Goal: Task Accomplishment & Management: Complete application form

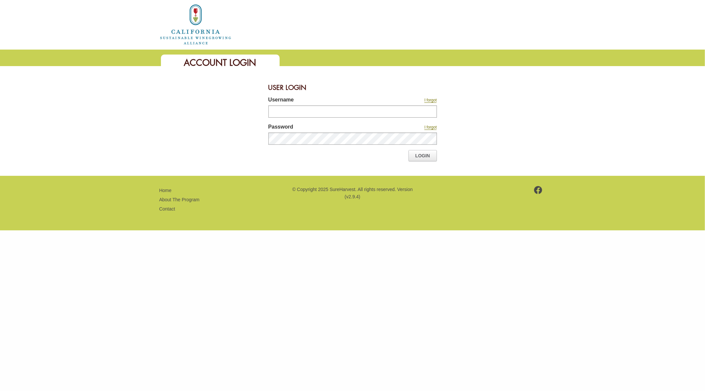
type input "*******"
click at [413, 159] on link "Login" at bounding box center [423, 155] width 28 height 11
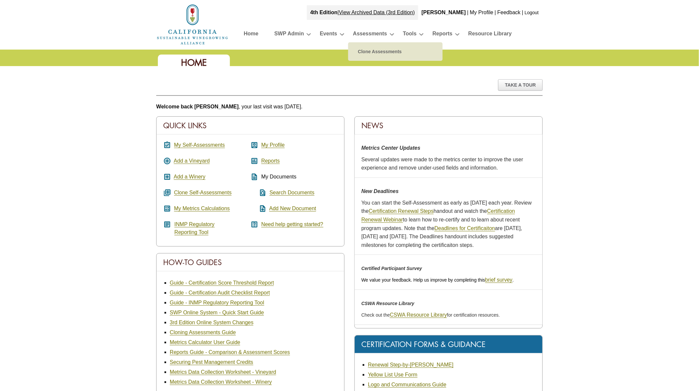
click at [365, 30] on link "Assessments" at bounding box center [370, 35] width 34 height 12
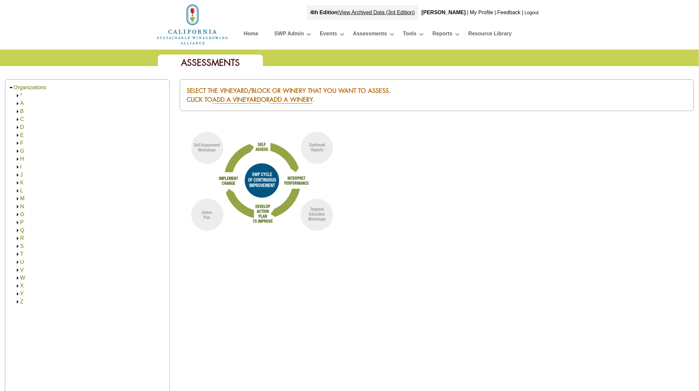
click at [21, 101] on link "A" at bounding box center [22, 103] width 4 height 6
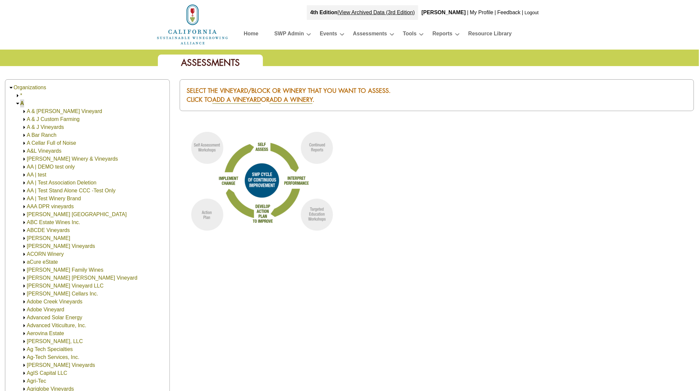
scroll to position [17, 0]
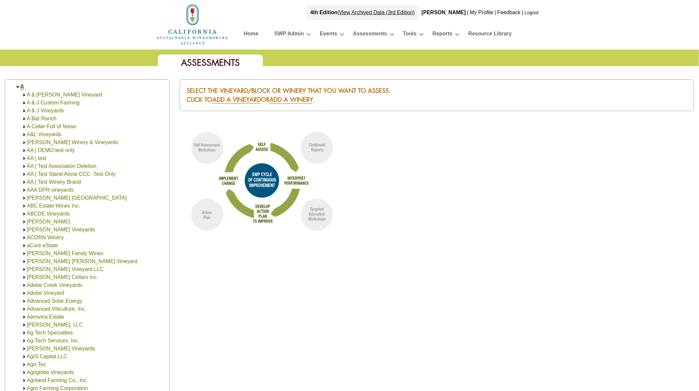
click at [35, 135] on link "A&L Vineyards" at bounding box center [44, 135] width 35 height 6
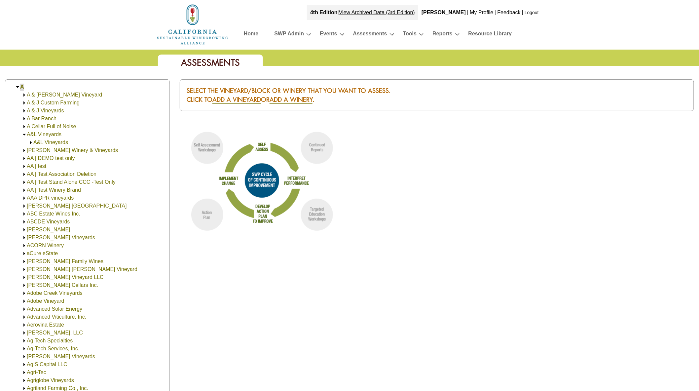
click at [30, 143] on img at bounding box center [30, 142] width 5 height 5
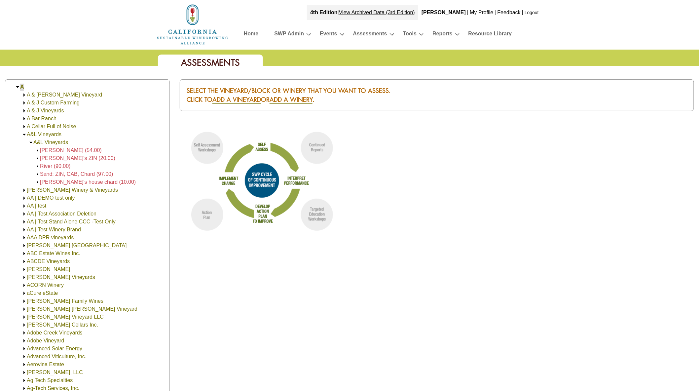
click at [52, 158] on span "[PERSON_NAME]'s ZIN (20.00)" at bounding box center [77, 158] width 75 height 6
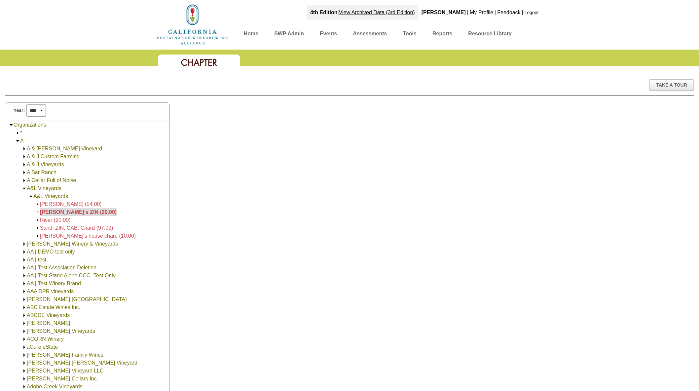
scroll to position [88, 0]
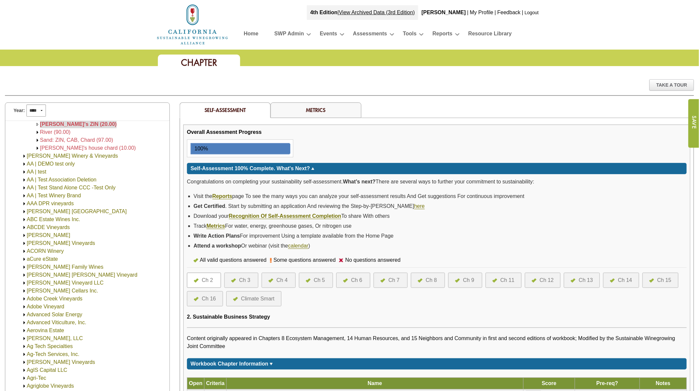
click at [282, 279] on div "Ch 4" at bounding box center [282, 280] width 11 height 8
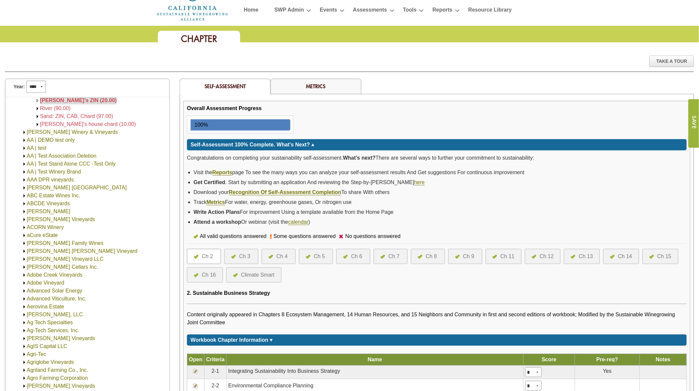
scroll to position [138, 0]
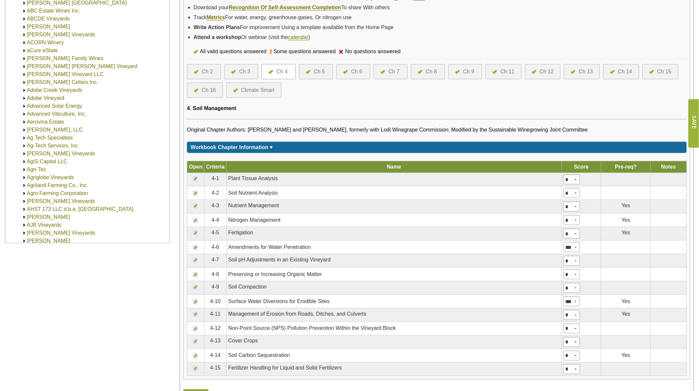
scroll to position [220, 0]
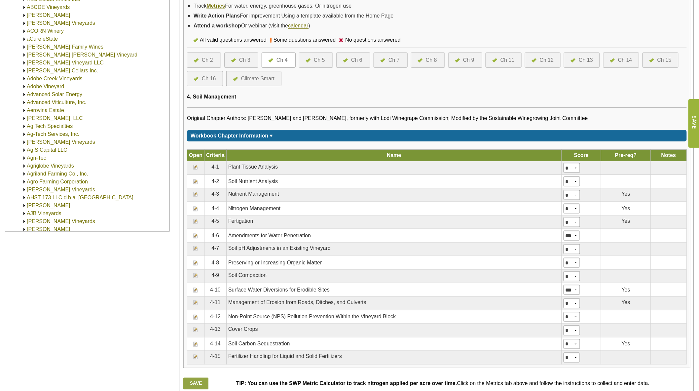
click at [196, 329] on img at bounding box center [195, 329] width 5 height 5
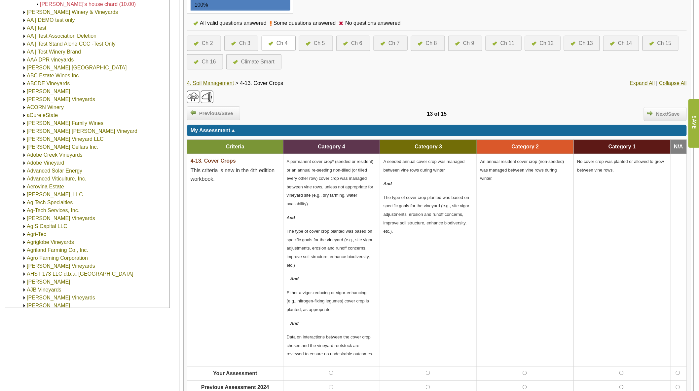
scroll to position [147, 0]
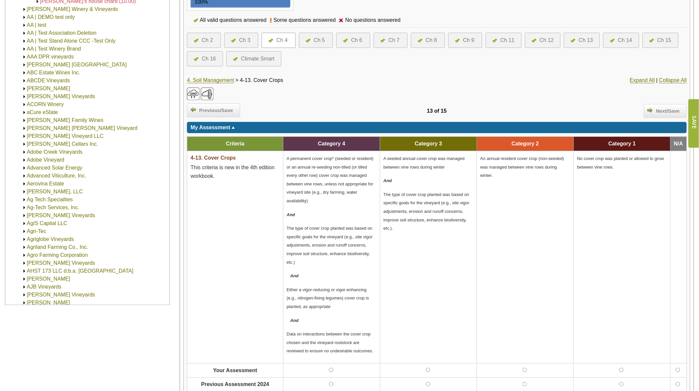
click at [280, 34] on div "Ch 4" at bounding box center [279, 40] width 34 height 15
click at [278, 39] on div "Ch 4" at bounding box center [282, 40] width 11 height 8
click at [286, 47] on div "Ch 4" at bounding box center [279, 40] width 34 height 15
click at [279, 37] on div "Ch 4" at bounding box center [282, 40] width 11 height 8
click at [652, 108] on img at bounding box center [650, 109] width 5 height 5
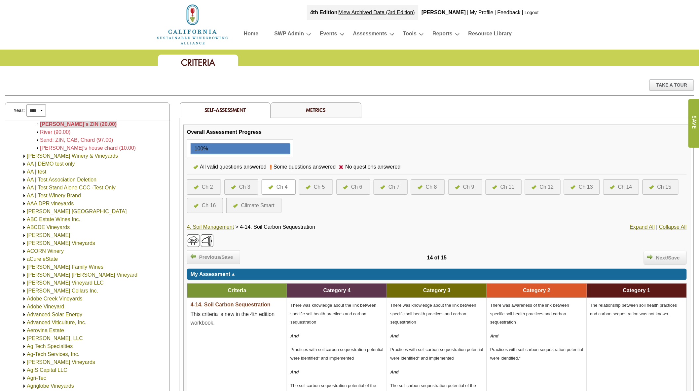
click at [37, 112] on select "**** **** **** **** **** **** **** **** **** **** **** **** **** ****" at bounding box center [35, 110] width 19 height 12
click at [26, 104] on select "**** **** **** **** **** **** **** **** **** **** **** **** **** ****" at bounding box center [35, 110] width 19 height 12
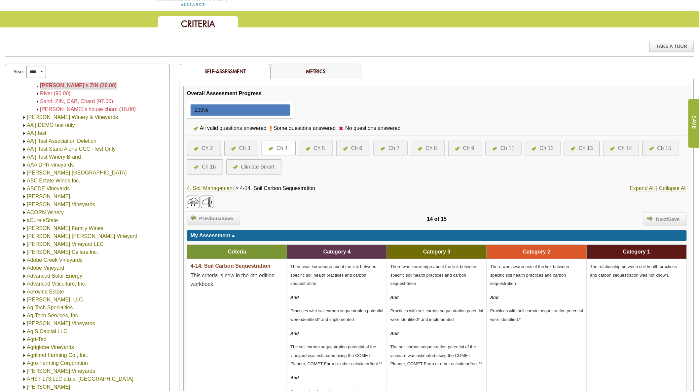
scroll to position [37, 0]
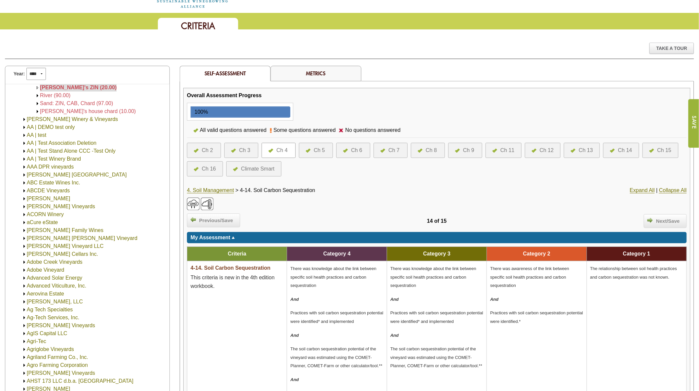
drag, startPoint x: 316, startPoint y: 146, endPoint x: 318, endPoint y: 149, distance: 3.6
click at [316, 146] on div "Ch 5" at bounding box center [319, 150] width 11 height 8
click at [318, 151] on div "Ch 5" at bounding box center [319, 150] width 11 height 8
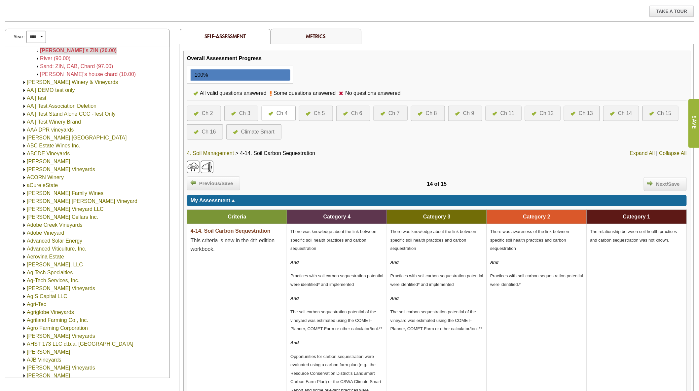
scroll to position [73, 0]
click at [318, 112] on div "Ch 5" at bounding box center [319, 114] width 11 height 8
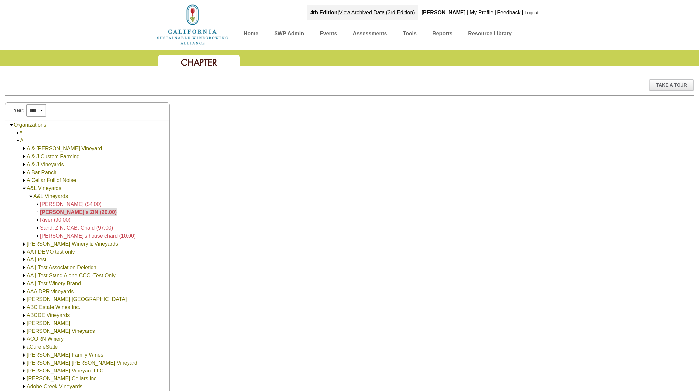
scroll to position [88, 0]
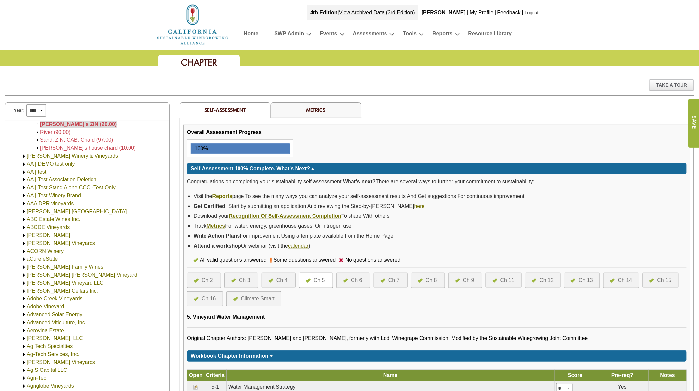
click at [413, 187] on div "Congratulations on completing your sustainability self-assessment. What’s next?…" at bounding box center [437, 212] width 500 height 77
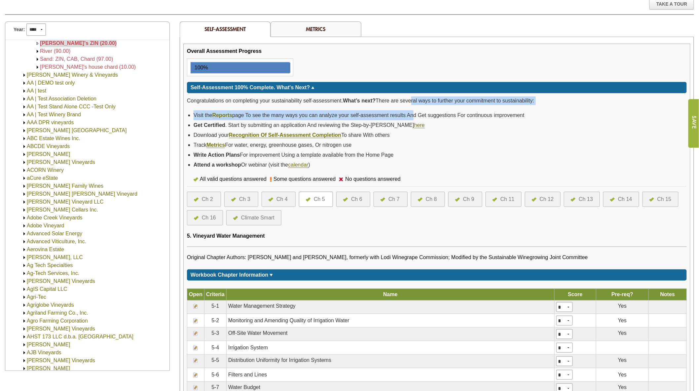
scroll to position [220, 0]
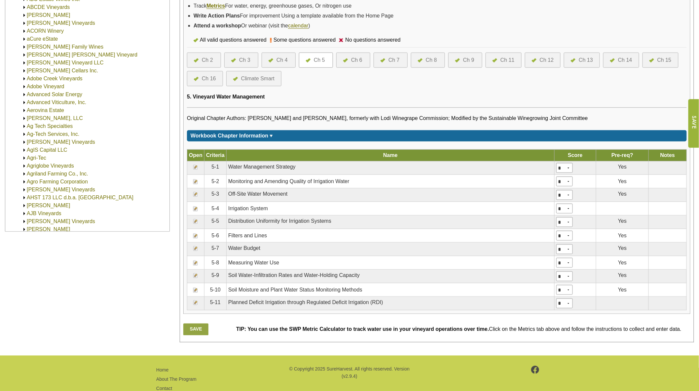
click at [278, 57] on div "Ch 4" at bounding box center [282, 60] width 11 height 8
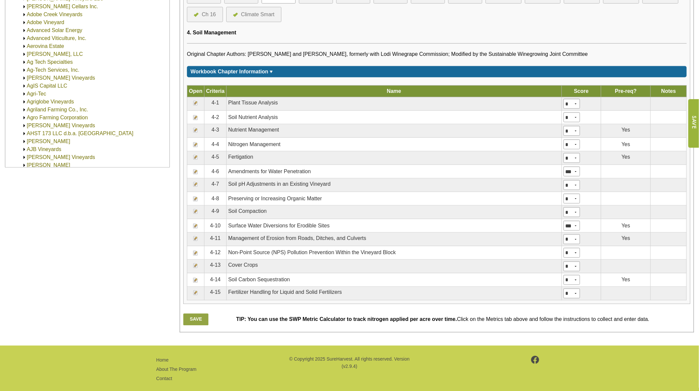
scroll to position [294, 0]
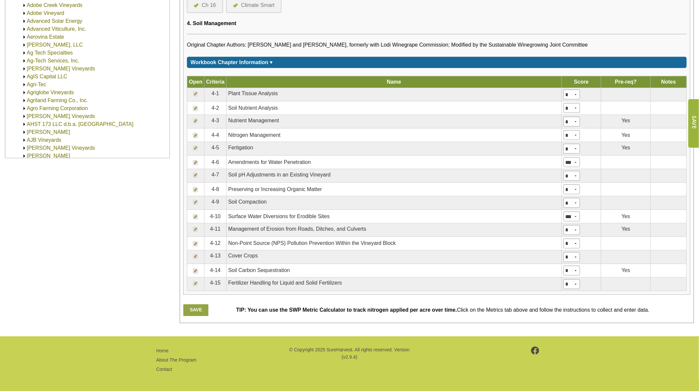
click at [198, 257] on img at bounding box center [195, 256] width 5 height 5
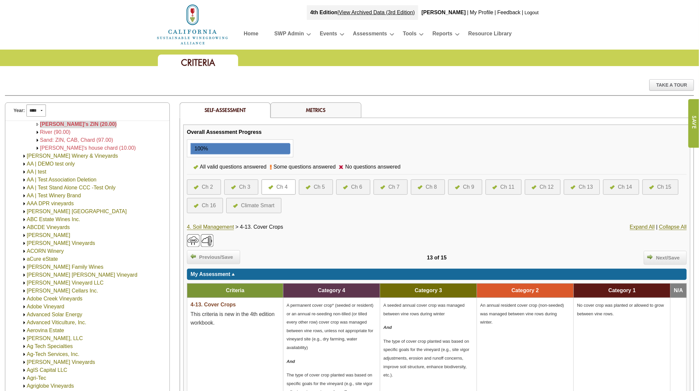
click at [663, 261] on span "Next/Save" at bounding box center [668, 258] width 30 height 8
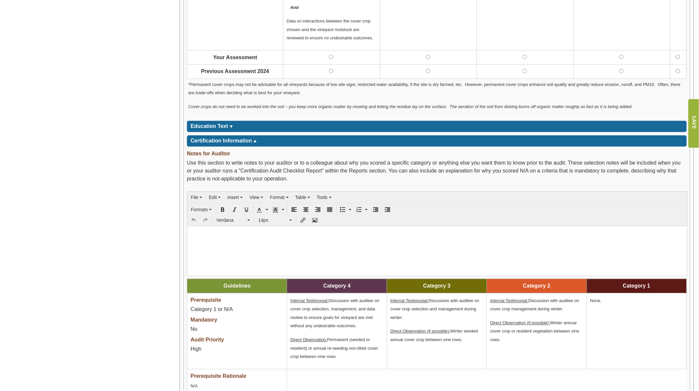
scroll to position [331, 0]
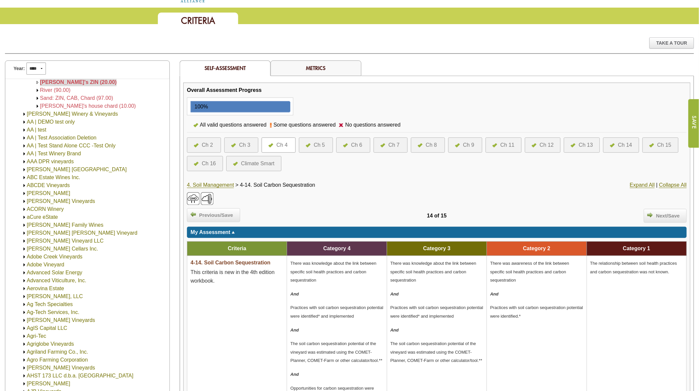
scroll to position [37, 0]
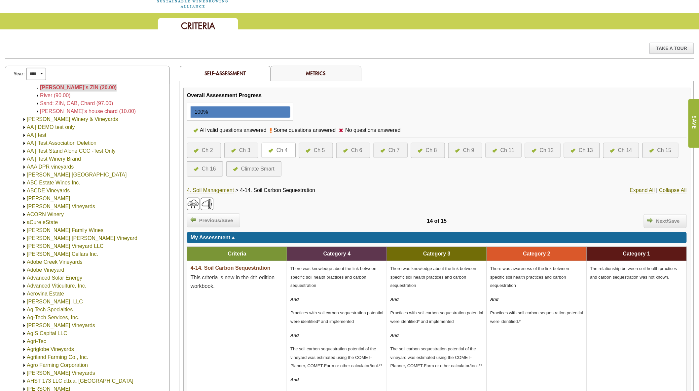
click at [422, 149] on img at bounding box center [420, 151] width 5 height 4
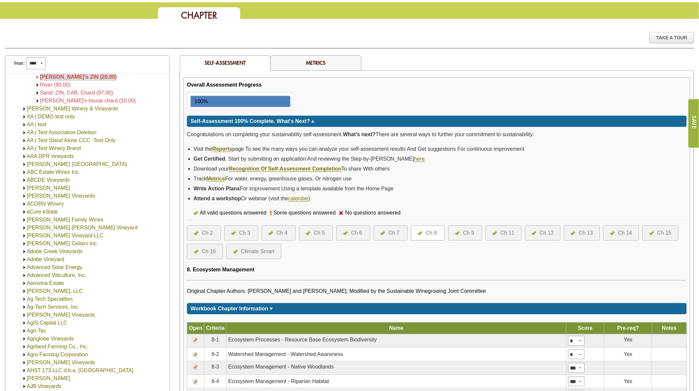
scroll to position [147, 0]
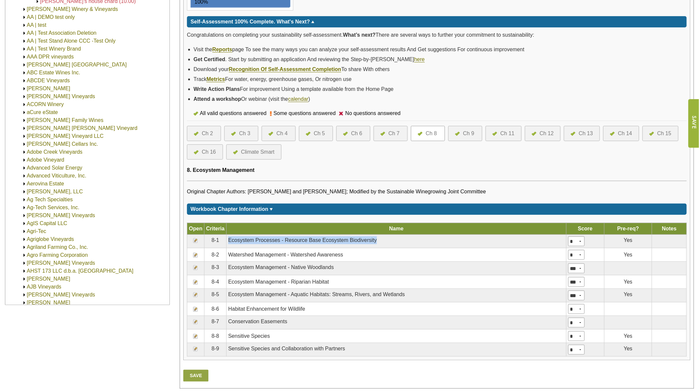
drag, startPoint x: 229, startPoint y: 239, endPoint x: 379, endPoint y: 239, distance: 149.7
click at [379, 239] on td "Ecosystem Processes - Resource Base Ecosystem Biodiversity" at bounding box center [396, 242] width 340 height 14
copy td "Ecosystem Processes - Resource Base Ecosystem Biodiversity"
click at [195, 240] on img at bounding box center [195, 240] width 5 height 5
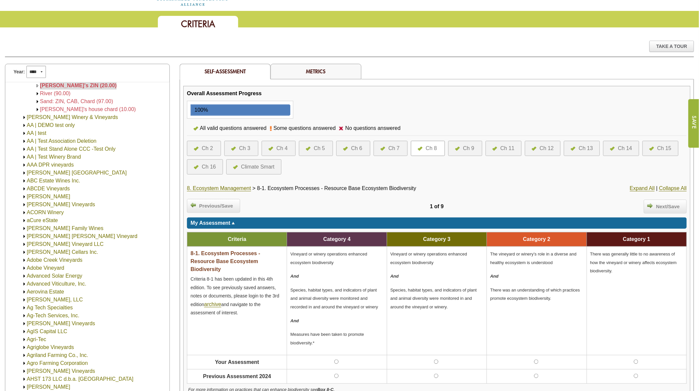
scroll to position [73, 0]
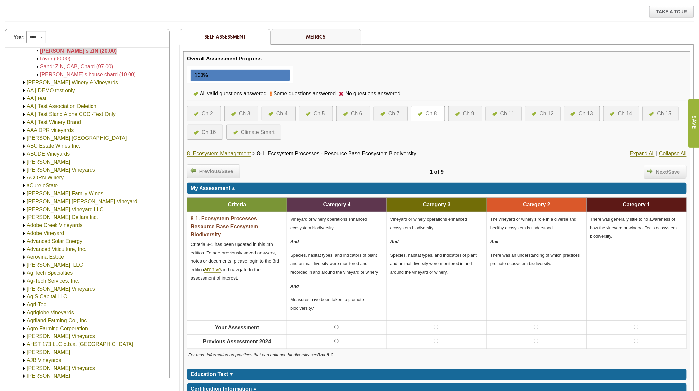
click at [476, 113] on div "Ch 9" at bounding box center [466, 113] width 34 height 15
click at [471, 115] on div "Ch 9" at bounding box center [468, 114] width 11 height 8
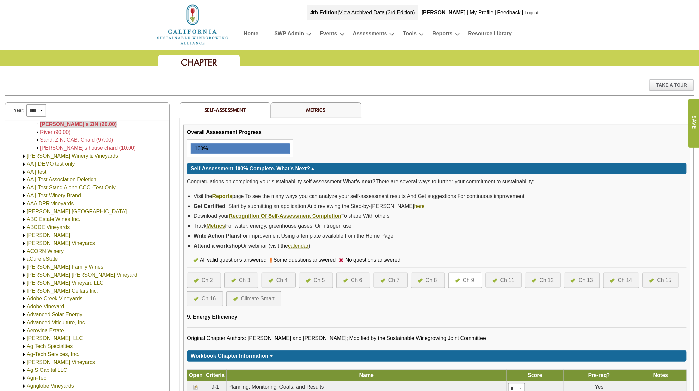
scroll to position [147, 0]
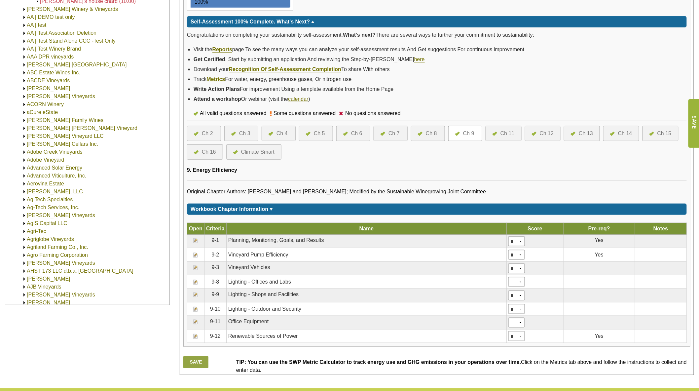
drag, startPoint x: 191, startPoint y: 239, endPoint x: 194, endPoint y: 238, distance: 3.6
click at [192, 239] on td at bounding box center [195, 242] width 17 height 14
click at [197, 238] on img at bounding box center [195, 240] width 5 height 5
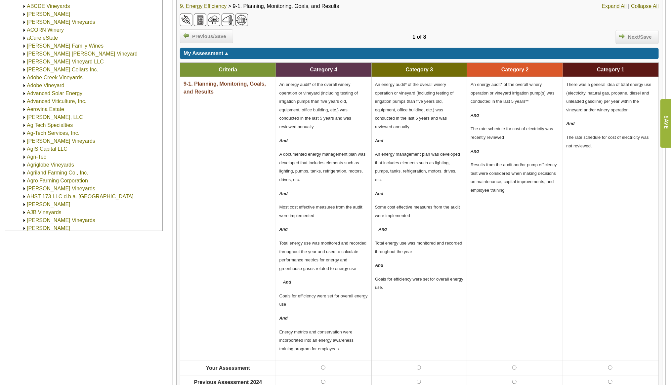
scroll to position [194, 0]
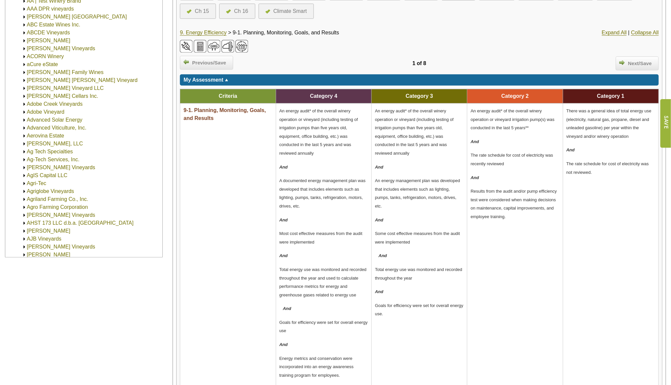
click at [302, 201] on p "A documented energy management plan was developed that includes elements such a…" at bounding box center [323, 193] width 89 height 34
drag, startPoint x: 301, startPoint y: 206, endPoint x: 280, endPoint y: 182, distance: 31.4
click at [280, 182] on p "A documented energy management plan was developed that includes elements such a…" at bounding box center [323, 193] width 89 height 34
copy span "A documented energy management plan was developed that includes elements such a…"
click at [313, 243] on p "Most cost effective measures from the audit were implemented" at bounding box center [323, 237] width 89 height 17
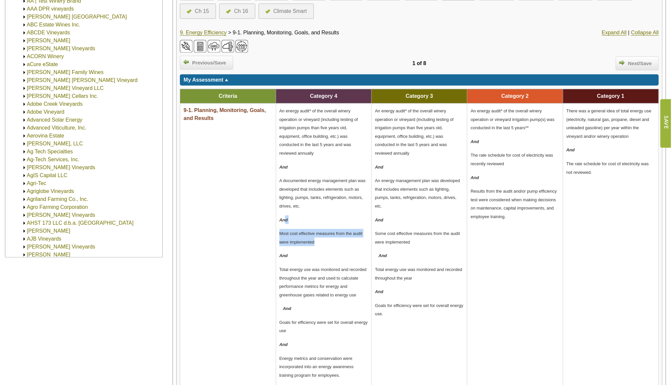
drag, startPoint x: 308, startPoint y: 240, endPoint x: 281, endPoint y: 218, distance: 35.0
click at [281, 218] on td "An energy audit* of the overall winery operation or vineyard (including testing…" at bounding box center [324, 245] width 96 height 284
copy td "And Most cost effective measures from the audit were implemented"
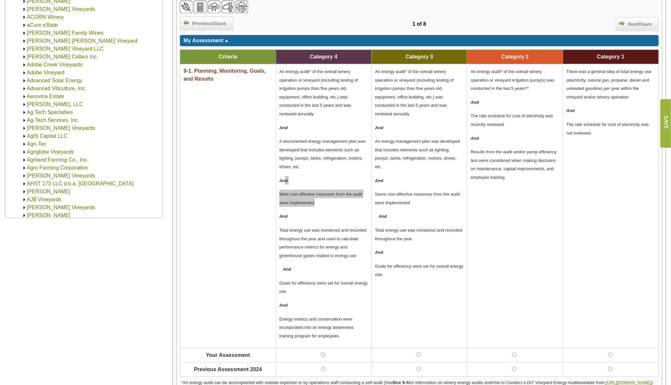
scroll to position [244, 0]
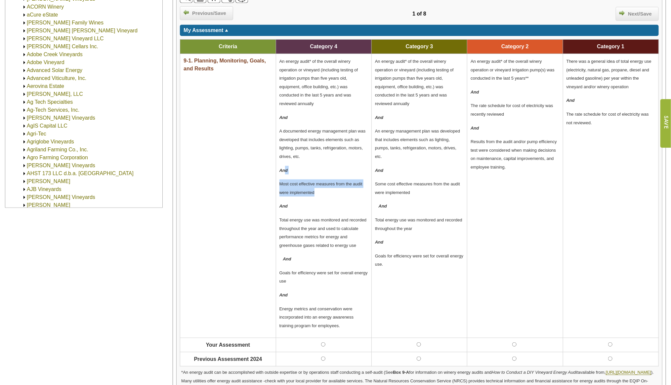
click at [343, 326] on p "Energy metrics and conservation were incorporated into an energy awareness trai…" at bounding box center [323, 316] width 89 height 25
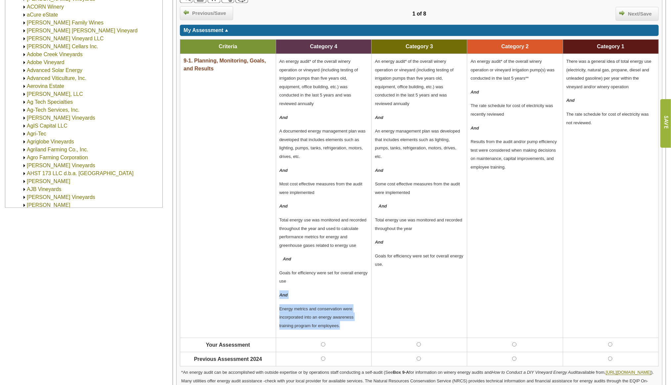
drag, startPoint x: 343, startPoint y: 326, endPoint x: 279, endPoint y: 295, distance: 71.8
click at [279, 295] on td "An energy audit* of the overall winery operation or vineyard (including testing…" at bounding box center [324, 196] width 96 height 284
copy td "And Energy metrics and conservation were incorporated into an energy awareness …"
click at [392, 257] on p "Goals for efficiency were set for overall energy use." at bounding box center [419, 260] width 89 height 17
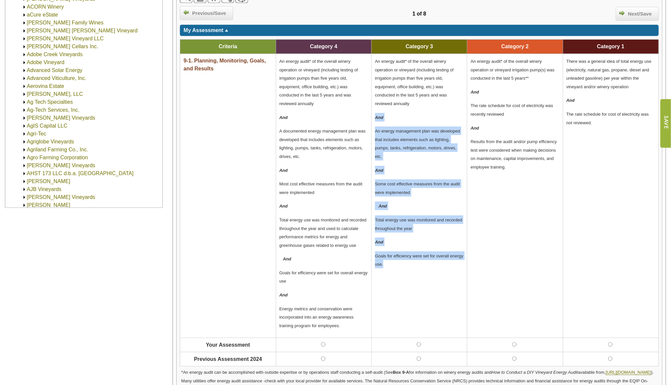
drag, startPoint x: 390, startPoint y: 266, endPoint x: 375, endPoint y: 115, distance: 151.5
click at [375, 115] on td "An energy audit* of the overall winery operation or vineyard (including testing…" at bounding box center [419, 196] width 96 height 284
copy td "And An energy management plan was developed that includes elements such as ligh…"
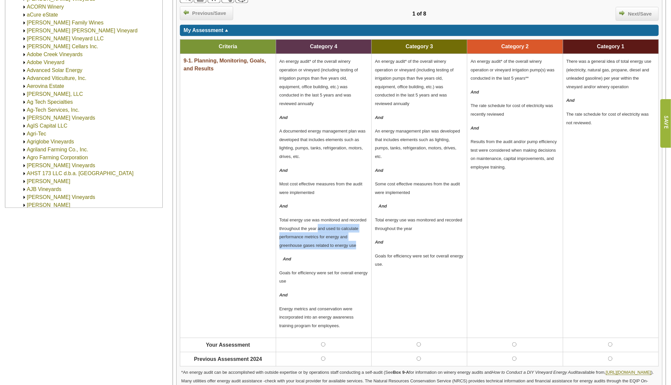
drag, startPoint x: 318, startPoint y: 226, endPoint x: 366, endPoint y: 244, distance: 51.0
click at [366, 244] on p "Total energy use was monitored and recorded throughout the year and used to cal…" at bounding box center [323, 233] width 89 height 34
copy span "and used to calculate performance metrics for energy and greenhouse gases relat…"
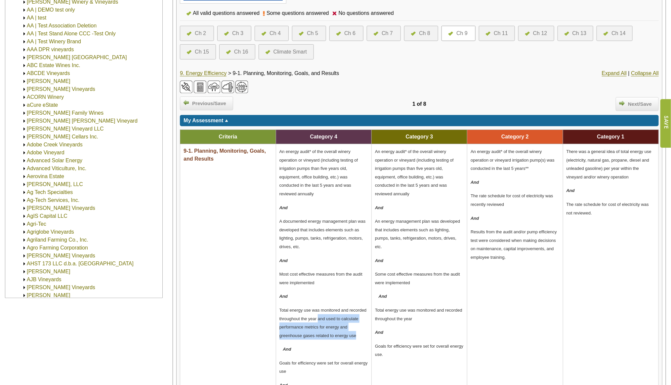
scroll to position [0, 0]
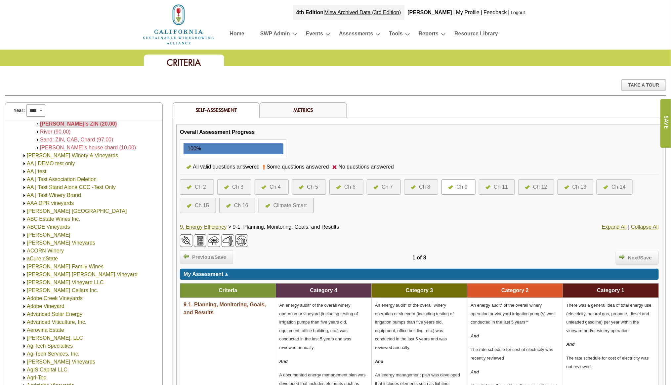
click at [228, 206] on img at bounding box center [228, 206] width 5 height 4
click at [242, 204] on div "Ch 16" at bounding box center [241, 206] width 14 height 8
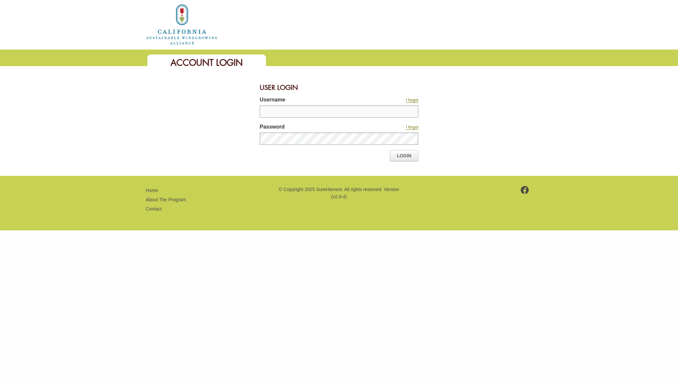
type input "*******"
click at [401, 153] on link "Login" at bounding box center [404, 155] width 28 height 11
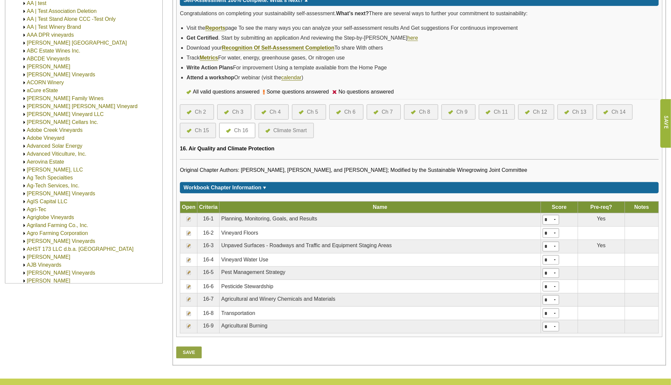
scroll to position [213, 0]
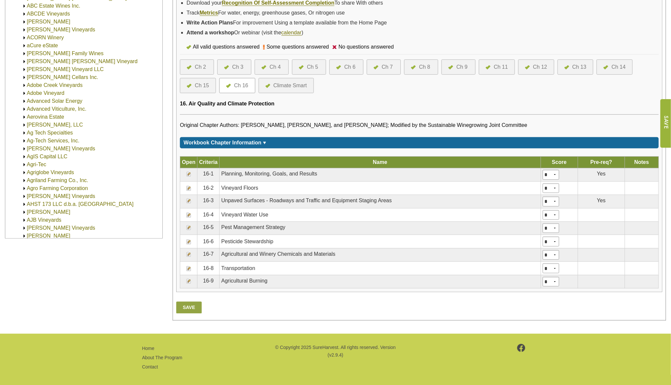
click at [189, 267] on img at bounding box center [188, 268] width 5 height 5
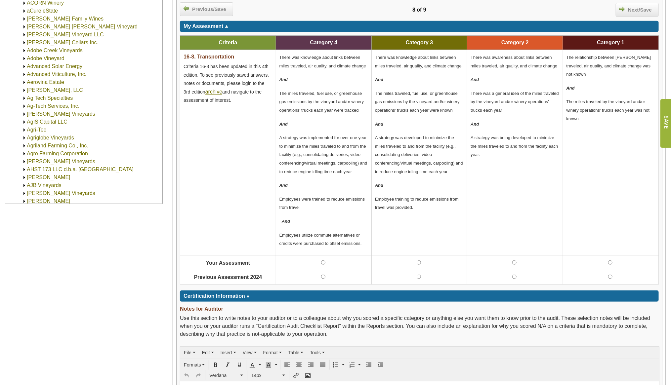
scroll to position [198, 0]
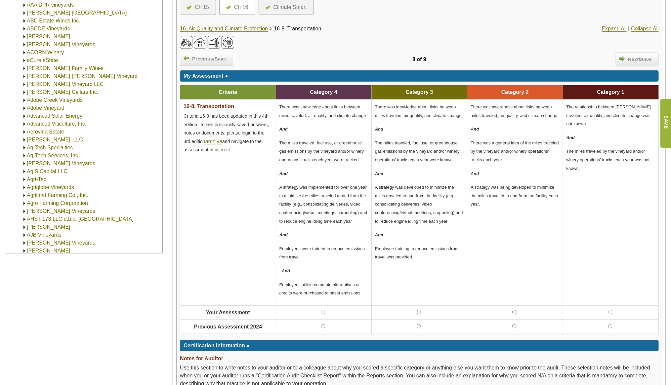
click at [595, 155] on p "The miles traveled by the vineyard and/or winery operations’ trucks each year w…" at bounding box center [610, 159] width 89 height 25
drag, startPoint x: 579, startPoint y: 160, endPoint x: 567, endPoint y: 129, distance: 33.4
click at [567, 129] on td "The relationship between [PERSON_NAME] traveled, air quality, and climate chang…" at bounding box center [611, 202] width 96 height 206
copy td "And The miles traveled by the vineyard and/or winery operations’ trucks each ye…"
click at [503, 159] on p "There was a general idea of the miles traveled by the vineyard and/or winery op…" at bounding box center [514, 150] width 89 height 25
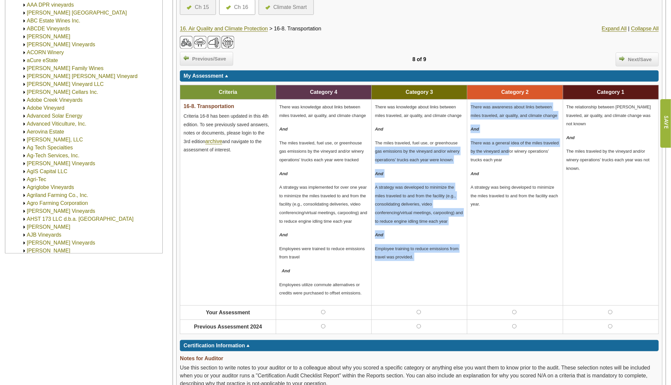
drag, startPoint x: 509, startPoint y: 153, endPoint x: 460, endPoint y: 133, distance: 52.9
click at [460, 133] on tr "16-8. Transportation Criteria 16-8 has been updated in this 4th edition. To see…" at bounding box center [419, 202] width 478 height 206
click at [487, 150] on span "There was a general idea of the miles traveled by the vineyard and/or winery op…" at bounding box center [514, 151] width 88 height 22
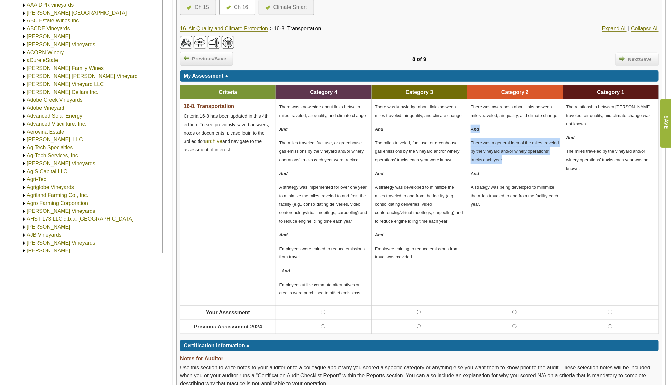
drag, startPoint x: 505, startPoint y: 160, endPoint x: 470, endPoint y: 126, distance: 48.8
click at [471, 126] on td "There was awareness about links between miles traveled, air quality, and climat…" at bounding box center [515, 202] width 96 height 206
copy td "And There was a general idea of the miles traveled by the vineyard and/or winer…"
click at [464, 157] on td "There was knowledge about links between miles traveled, air quality, and climat…" at bounding box center [419, 202] width 96 height 206
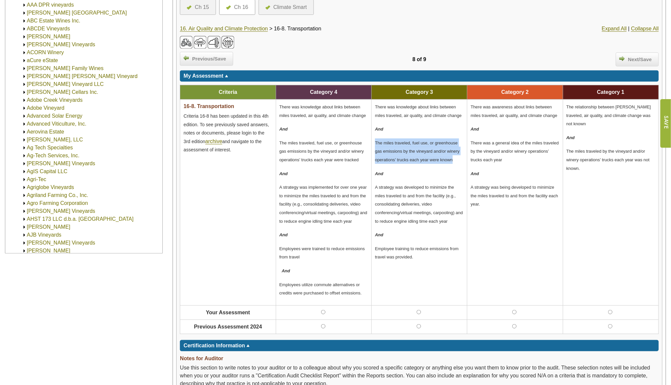
drag, startPoint x: 441, startPoint y: 160, endPoint x: 378, endPoint y: 129, distance: 69.6
click at [378, 129] on td "There was knowledge about links between miles traveled, air quality, and climat…" at bounding box center [419, 202] width 96 height 206
copy td "And The miles traveled, fuel use, or greenhouse gas emissions by the vineyard a…"
click at [432, 224] on td "There was knowledge about links between miles traveled, air quality, and climat…" at bounding box center [419, 202] width 96 height 206
click at [416, 256] on p "Employee training to reduce emissions from travel was provided." at bounding box center [419, 252] width 89 height 17
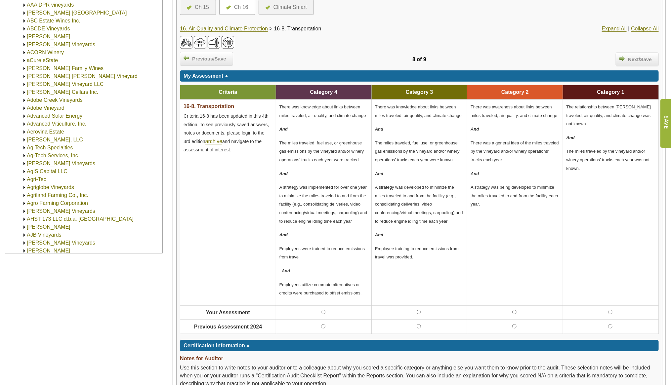
click at [416, 257] on p "Employee training to reduce emissions from travel was provided." at bounding box center [419, 252] width 89 height 17
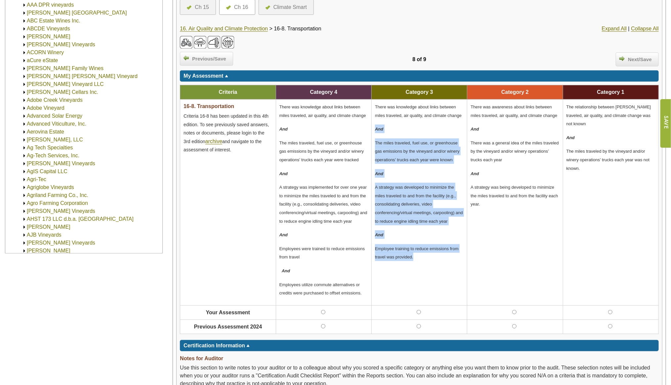
drag, startPoint x: 415, startPoint y: 257, endPoint x: 374, endPoint y: 131, distance: 132.7
click at [374, 131] on td "There was knowledge about links between miles traveled, air quality, and climat…" at bounding box center [419, 202] width 96 height 206
copy td "And The miles traveled, fuel use, or greenhouse gas emissions by the vineyard a…"
click at [359, 283] on span "Employees utilize commute alternatives or credits were purchased to offset emis…" at bounding box center [320, 289] width 82 height 14
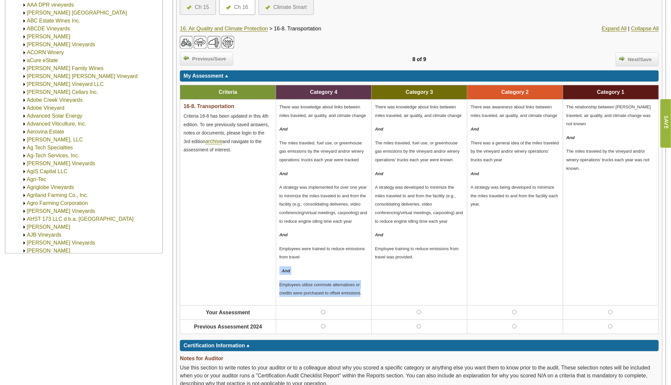
drag, startPoint x: 360, startPoint y: 292, endPoint x: 277, endPoint y: 265, distance: 87.1
click at [277, 265] on td "There was knowledge about links between miles traveled, air quality, and climat…" at bounding box center [324, 202] width 96 height 206
copy td "And Employees utilize commute alternatives or credits were purchased to offset …"
